Goal: Transaction & Acquisition: Purchase product/service

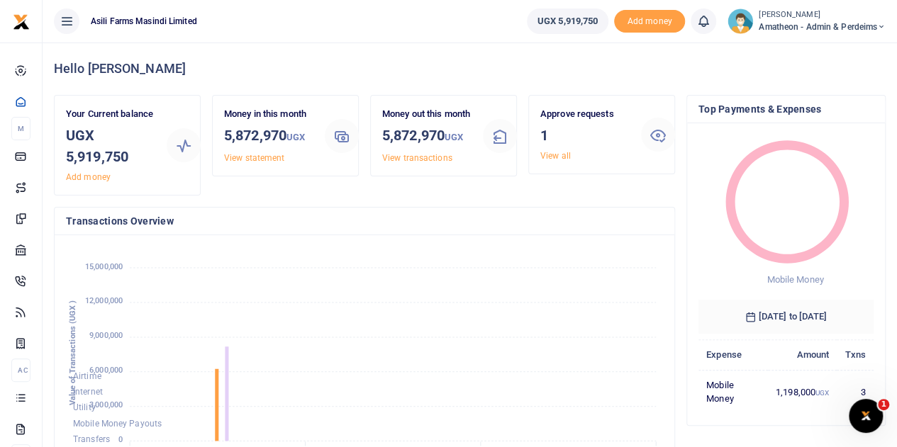
scroll to position [11, 11]
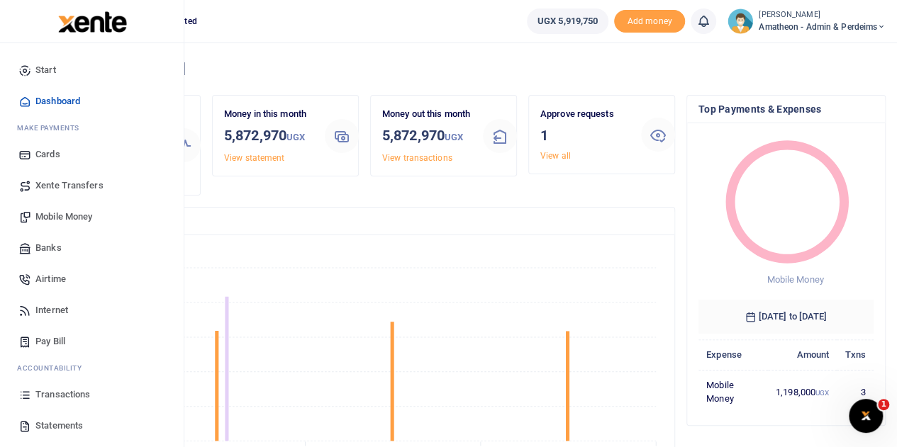
click at [45, 422] on span "Statements" at bounding box center [58, 426] width 47 height 14
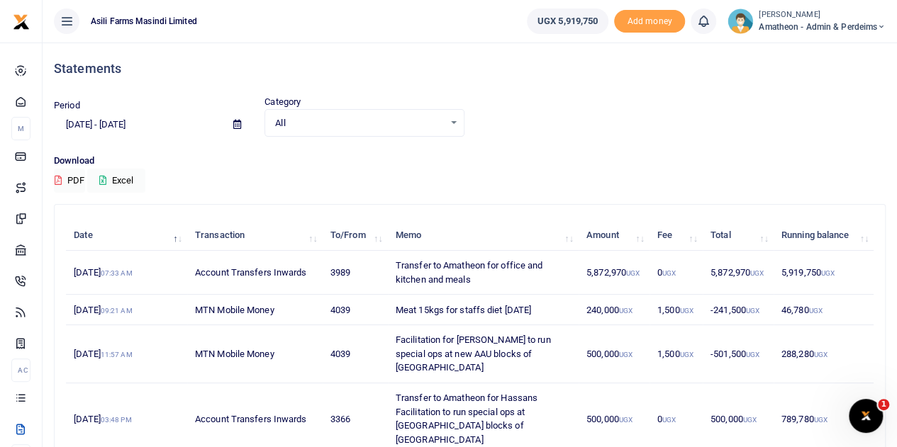
click at [234, 123] on icon at bounding box center [237, 124] width 8 height 9
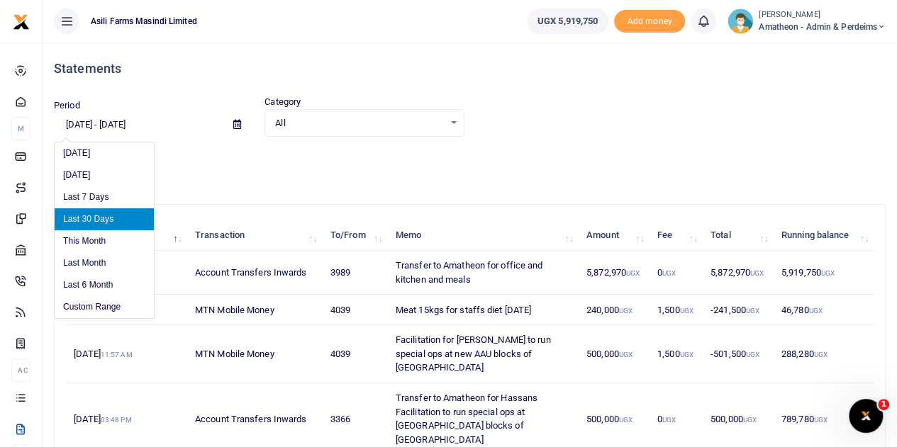
click at [86, 218] on li "Last 30 Days" at bounding box center [104, 219] width 99 height 22
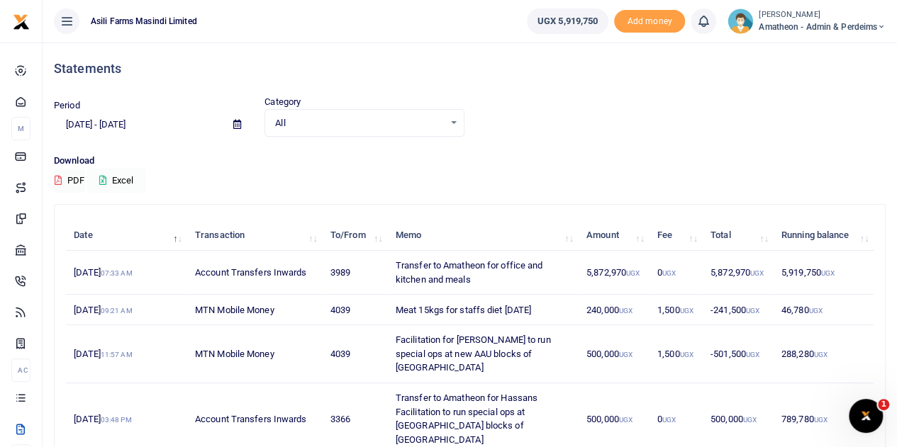
click at [123, 179] on button "Excel" at bounding box center [116, 181] width 58 height 24
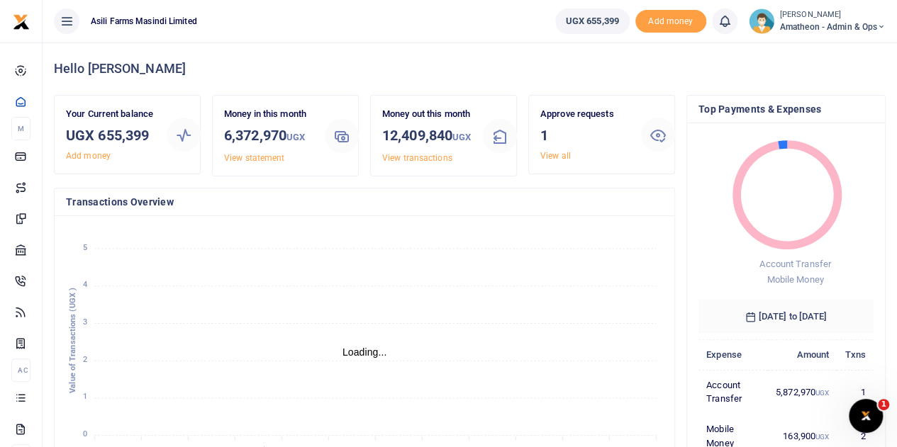
scroll to position [11, 11]
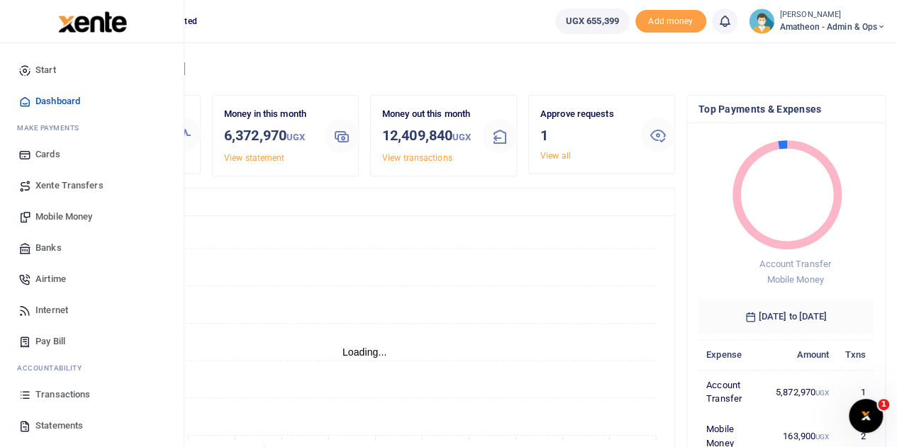
click at [50, 215] on span "Mobile Money" at bounding box center [63, 217] width 57 height 14
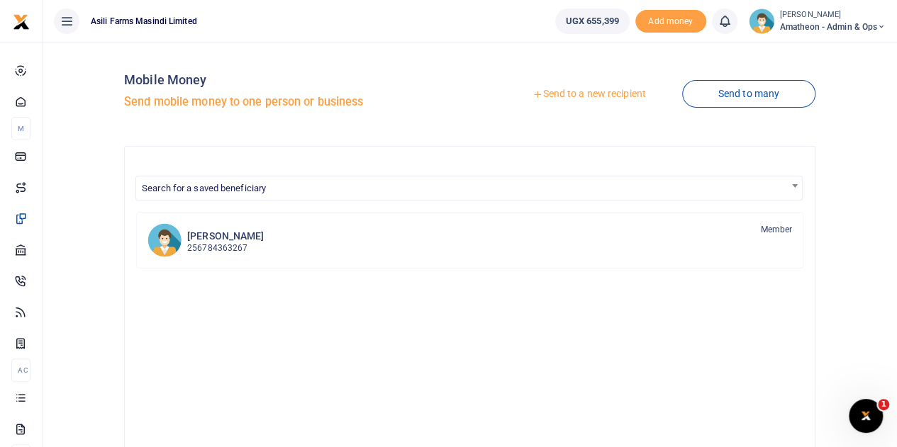
click at [584, 96] on link "Send to a new recipient" at bounding box center [588, 95] width 185 height 26
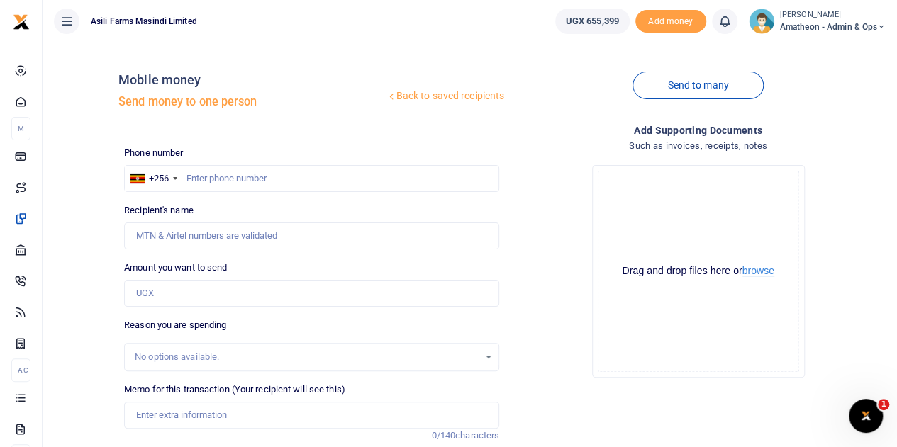
click at [764, 272] on button "browse" at bounding box center [758, 271] width 32 height 11
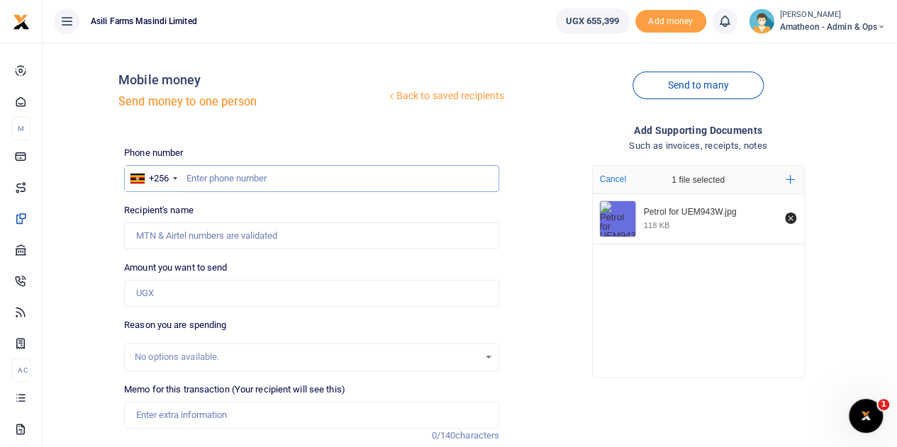
click at [203, 178] on input "text" at bounding box center [311, 178] width 375 height 27
type input "779679369"
type input "[PERSON_NAME]"
type input "779679369"
click at [162, 291] on input "Amount you want to send" at bounding box center [311, 293] width 375 height 27
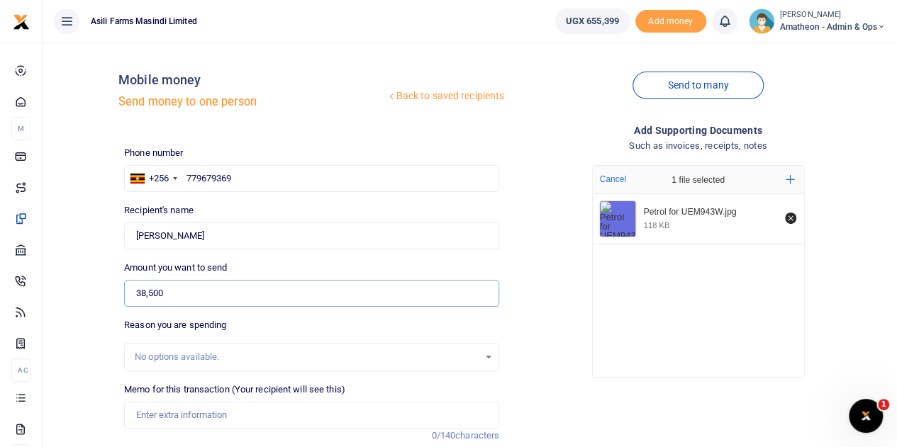
scroll to position [71, 0]
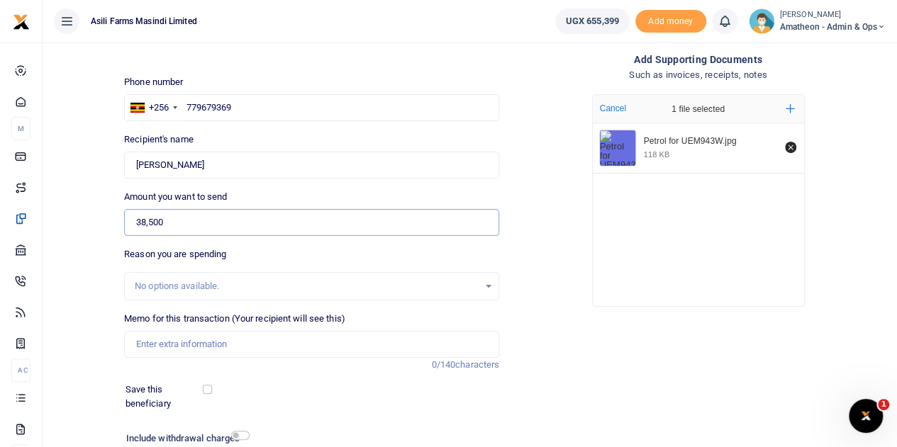
type input "38,500"
click at [191, 341] on input "Memo for this transaction (Your recipient will see this)" at bounding box center [311, 344] width 375 height 27
type input "Petrol 7Ltrs for security officer daily supervision of Bosco farm fields"
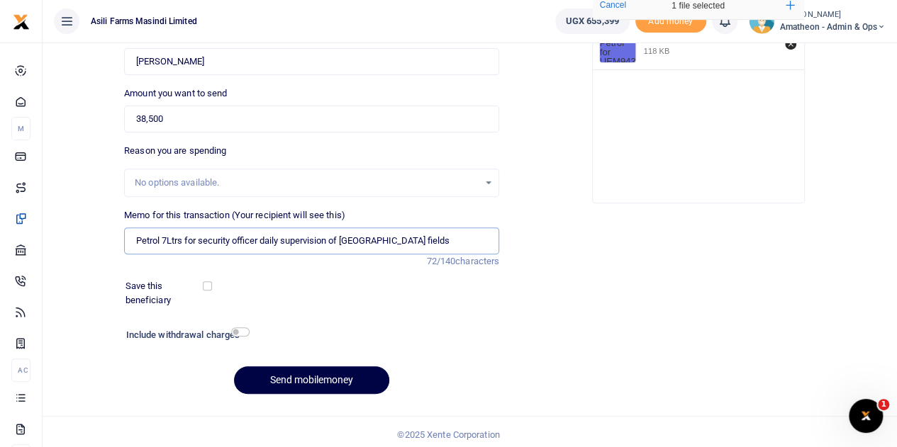
scroll to position [179, 0]
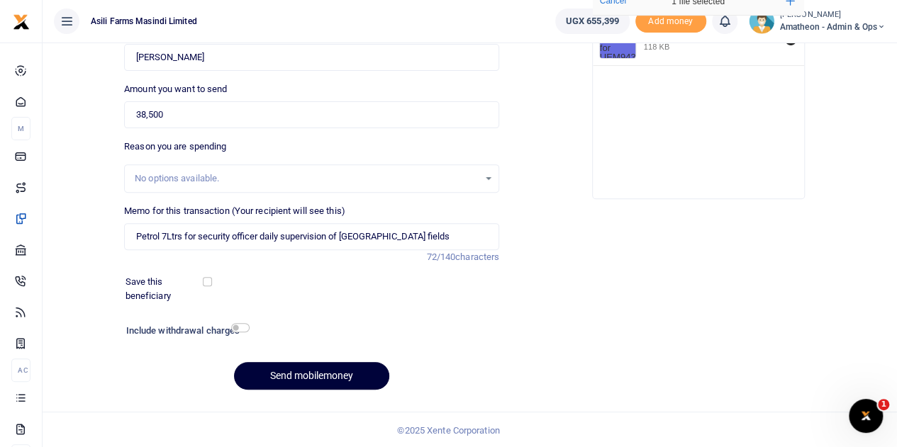
click at [312, 374] on button "Send mobilemoney" at bounding box center [311, 376] width 155 height 28
